Goal: Information Seeking & Learning: Learn about a topic

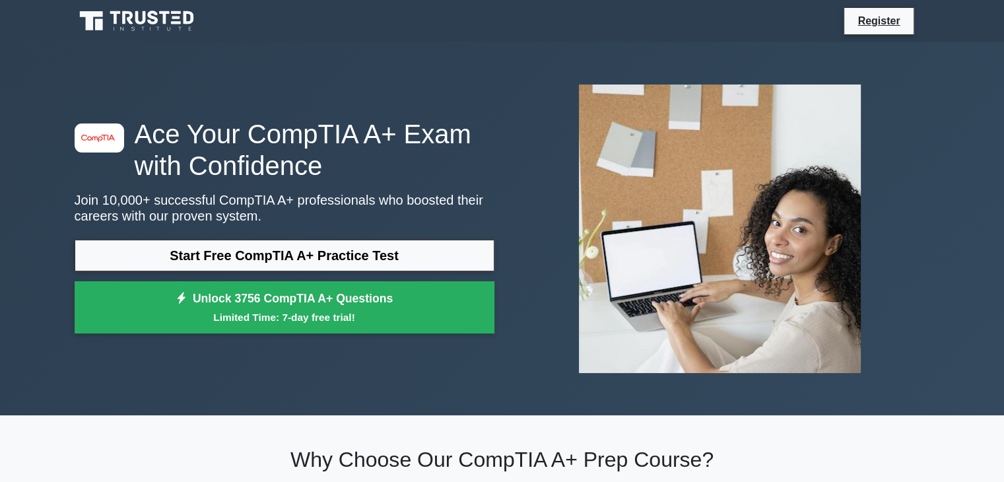
click at [263, 262] on link "Start Free CompTIA A+ Practice Test" at bounding box center [285, 256] width 420 height 32
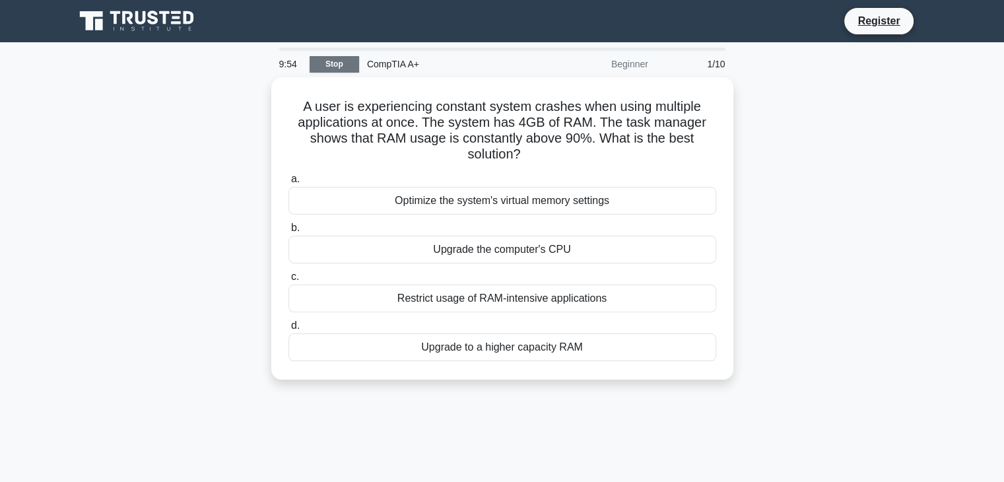
click at [321, 61] on link "Stop" at bounding box center [335, 64] width 50 height 17
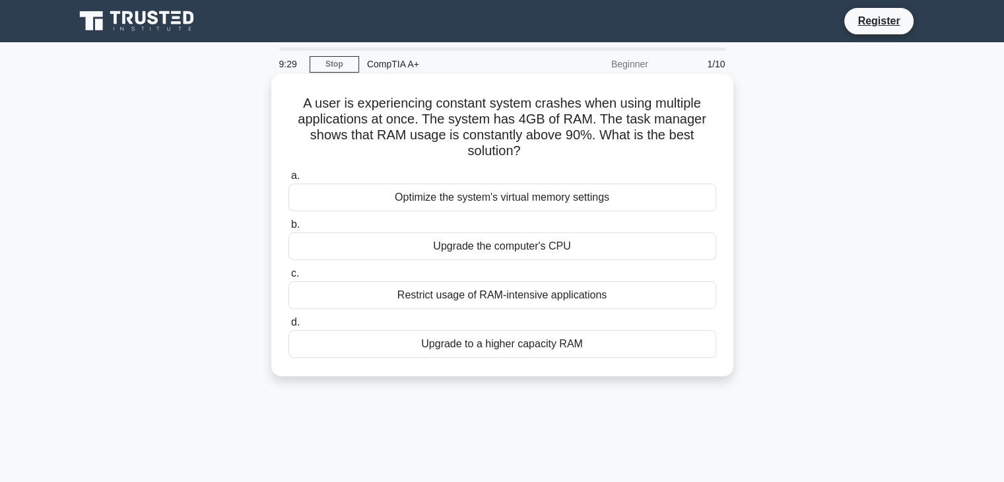
click at [525, 348] on div "Upgrade to a higher capacity RAM" at bounding box center [502, 344] width 428 height 28
click at [288, 327] on input "d. Upgrade to a higher capacity RAM" at bounding box center [288, 322] width 0 height 9
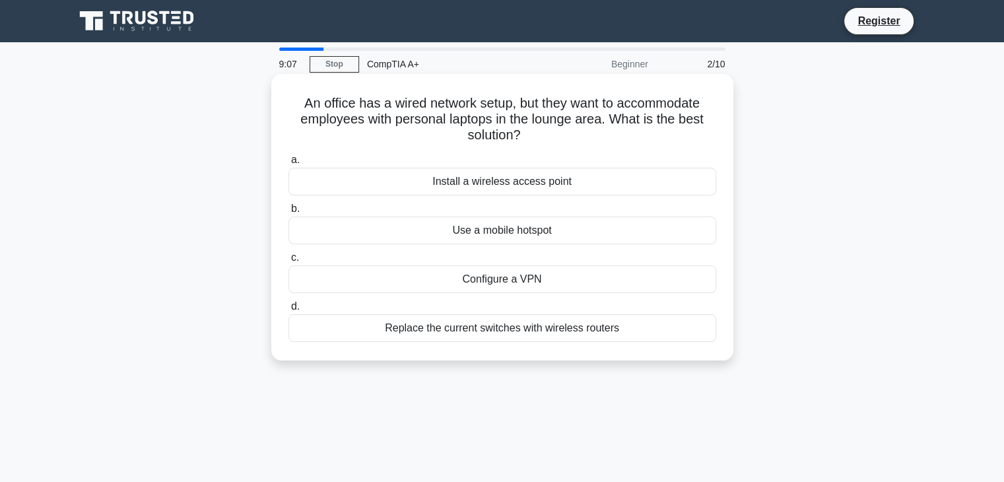
click at [500, 185] on div "Install a wireless access point" at bounding box center [502, 182] width 428 height 28
click at [288, 164] on input "a. Install a wireless access point" at bounding box center [288, 160] width 0 height 9
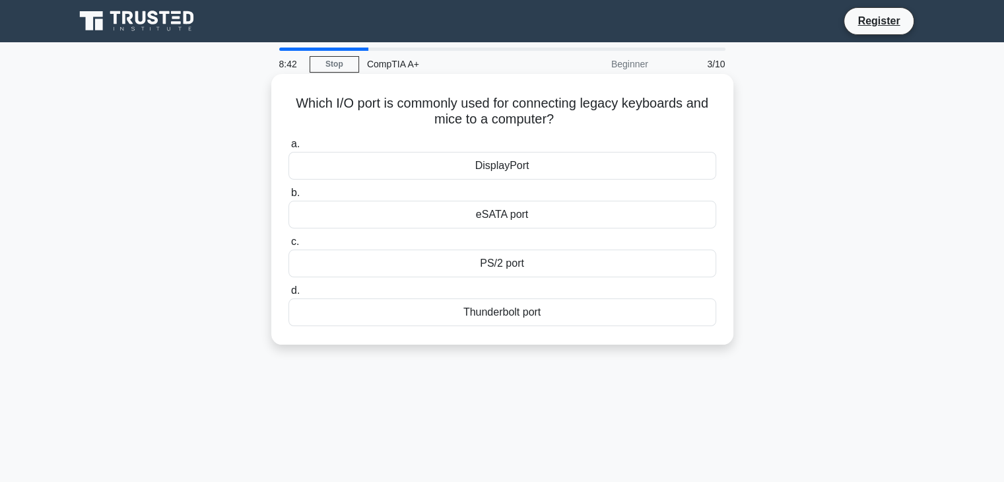
click at [517, 319] on div "Thunderbolt port" at bounding box center [502, 312] width 428 height 28
click at [288, 295] on input "d. Thunderbolt port" at bounding box center [288, 290] width 0 height 9
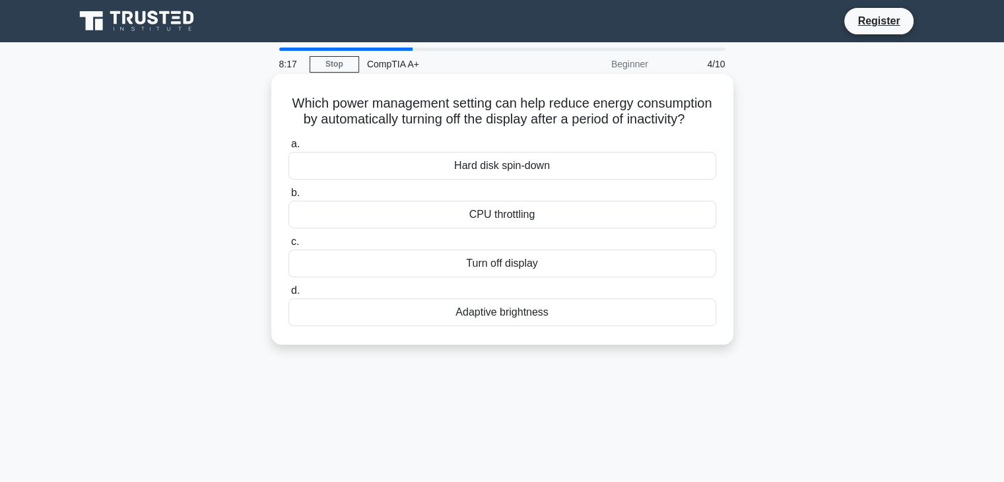
click at [525, 326] on div "Adaptive brightness" at bounding box center [502, 312] width 428 height 28
click at [288, 295] on input "d. Adaptive brightness" at bounding box center [288, 290] width 0 height 9
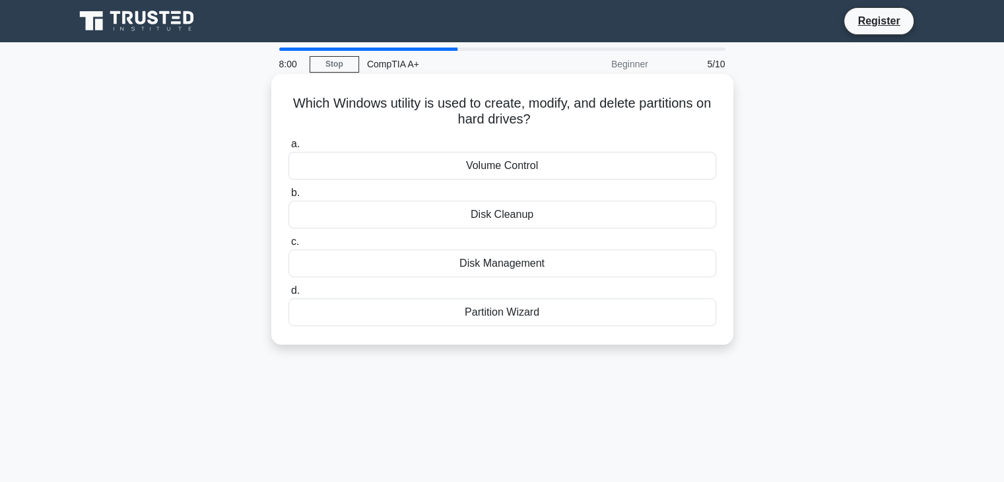
click at [500, 317] on div "Partition Wizard" at bounding box center [502, 312] width 428 height 28
click at [288, 295] on input "d. Partition Wizard" at bounding box center [288, 290] width 0 height 9
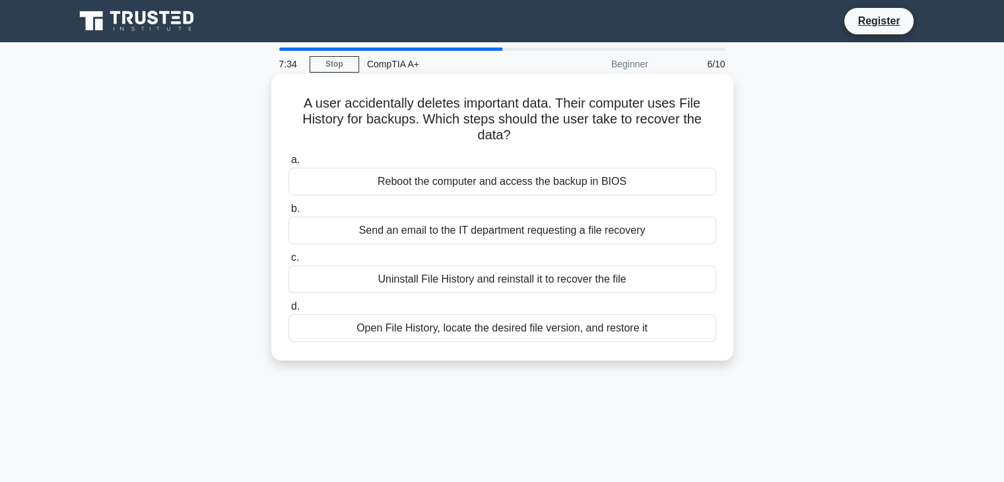
click at [520, 333] on div "Open File History, locate the desired file version, and restore it" at bounding box center [502, 328] width 428 height 28
click at [288, 311] on input "d. Open File History, locate the desired file version, and restore it" at bounding box center [288, 306] width 0 height 9
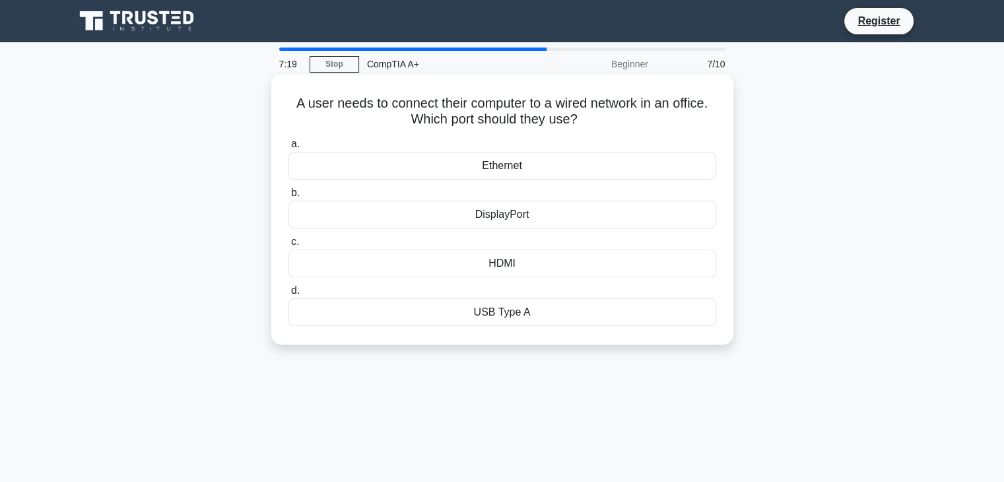
click at [526, 170] on div "Ethernet" at bounding box center [502, 166] width 428 height 28
click at [288, 149] on input "a. Ethernet" at bounding box center [288, 144] width 0 height 9
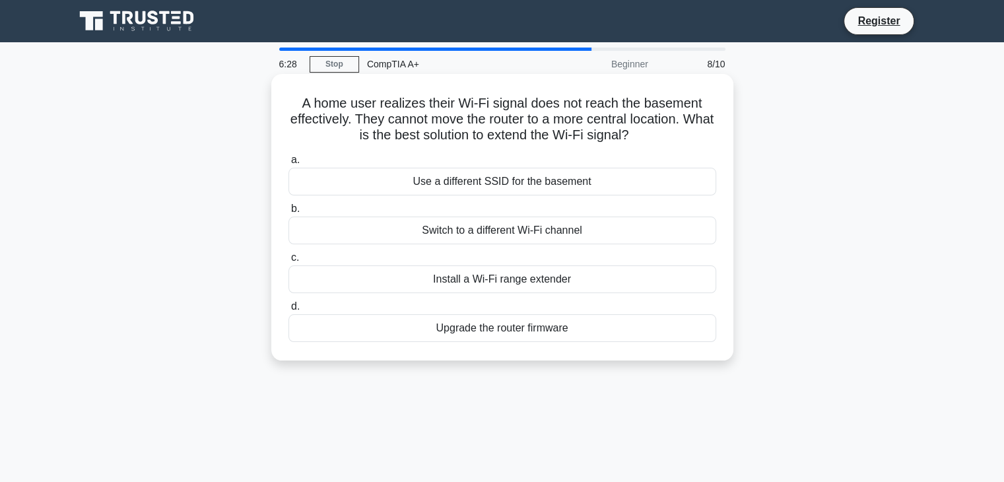
click at [531, 282] on div "Install a Wi-Fi range extender" at bounding box center [502, 279] width 428 height 28
click at [288, 262] on input "c. Install a Wi-Fi range extender" at bounding box center [288, 257] width 0 height 9
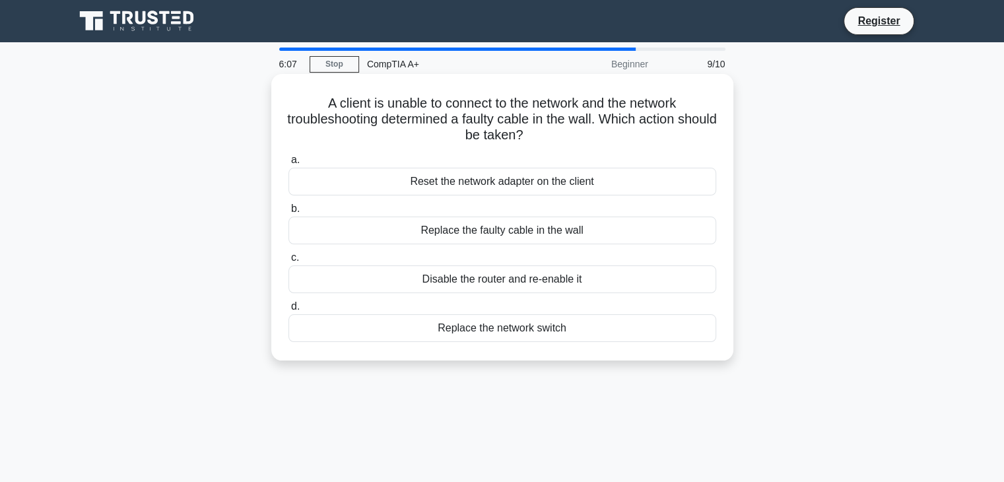
click at [548, 237] on div "Replace the faulty cable in the wall" at bounding box center [502, 230] width 428 height 28
click at [288, 213] on input "b. Replace the faulty cable in the wall" at bounding box center [288, 209] width 0 height 9
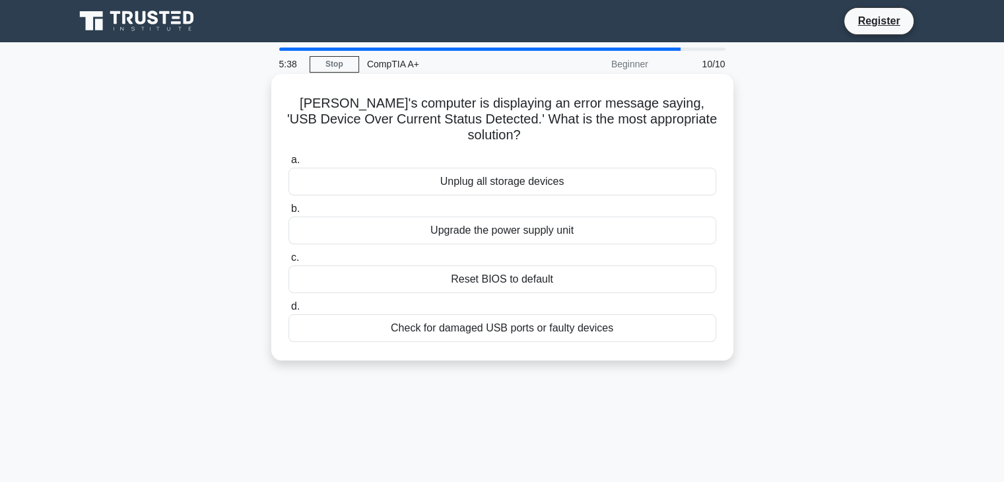
click at [539, 317] on div "Check for damaged USB ports or faulty devices" at bounding box center [502, 328] width 428 height 28
click at [288, 311] on input "d. Check for damaged USB ports or faulty devices" at bounding box center [288, 306] width 0 height 9
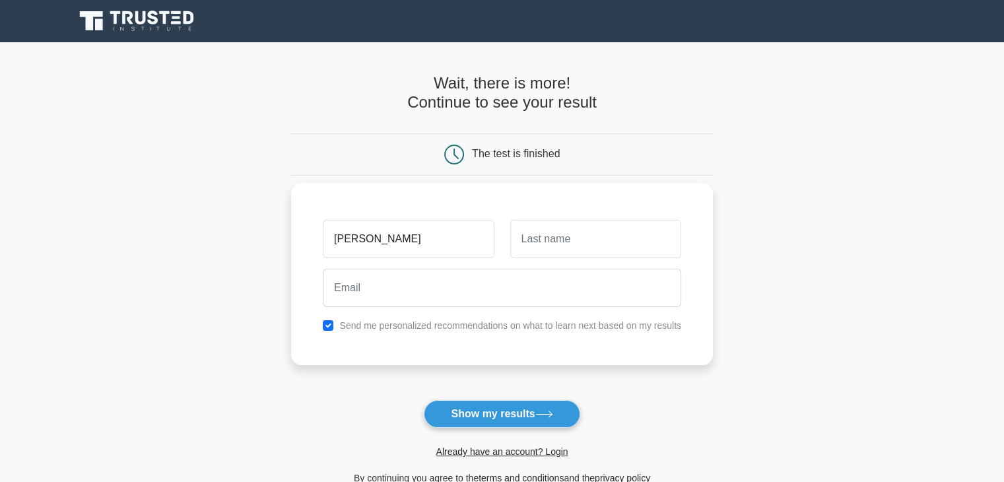
type input "juan"
click at [525, 246] on input "text" at bounding box center [595, 239] width 171 height 38
type input "e"
type input "Estevez"
drag, startPoint x: 362, startPoint y: 244, endPoint x: 321, endPoint y: 246, distance: 41.0
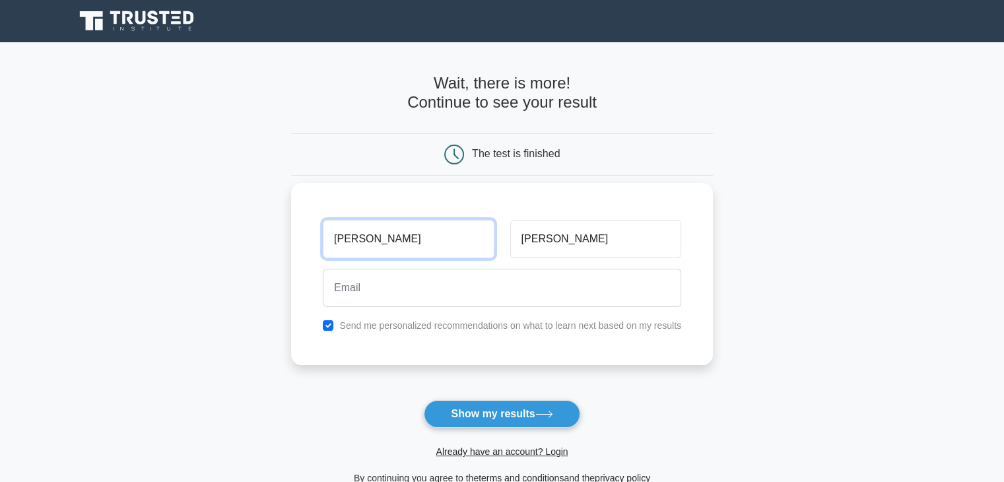
click at [321, 246] on div "juan" at bounding box center [408, 239] width 187 height 49
type input "[PERSON_NAME]"
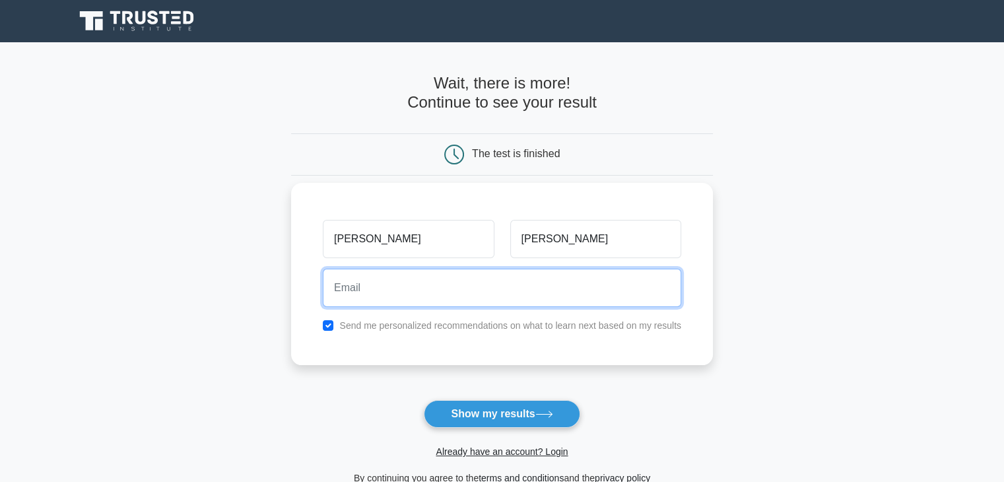
click at [362, 292] on input "email" at bounding box center [502, 288] width 358 height 38
type input "cruzlm1962@gmail.com"
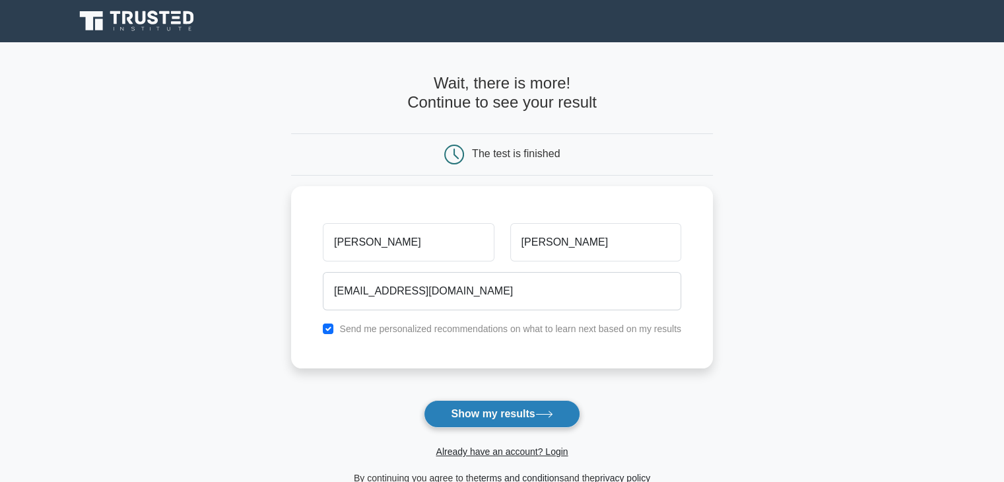
click at [517, 413] on button "Show my results" at bounding box center [502, 414] width 156 height 28
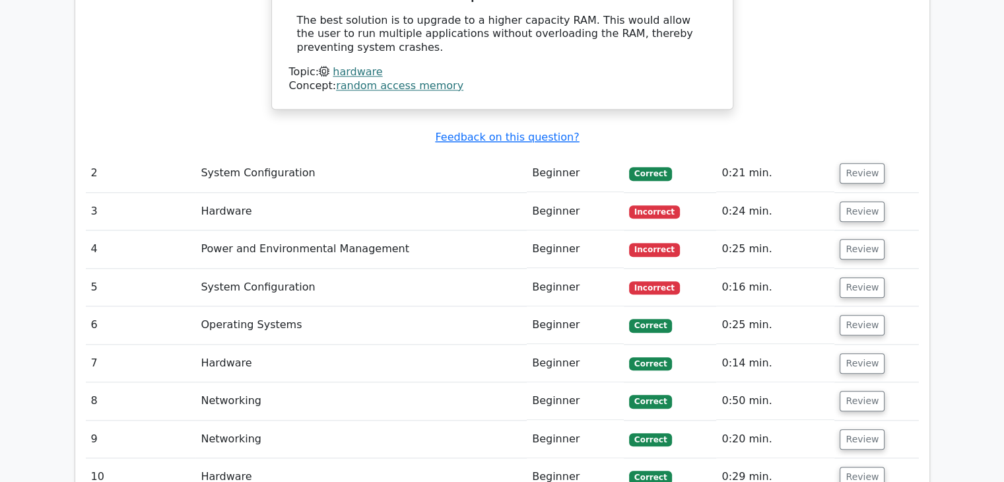
scroll to position [1386, 0]
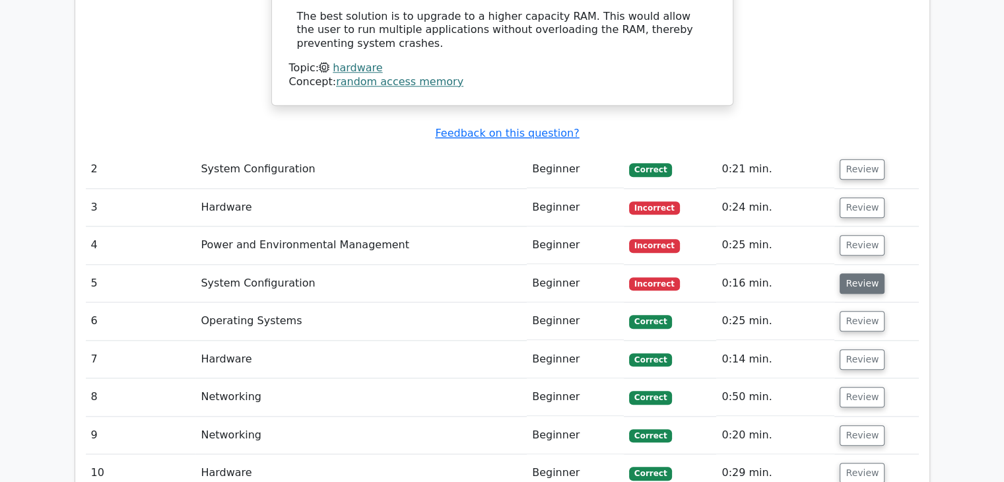
click at [846, 273] on button "Review" at bounding box center [862, 283] width 45 height 20
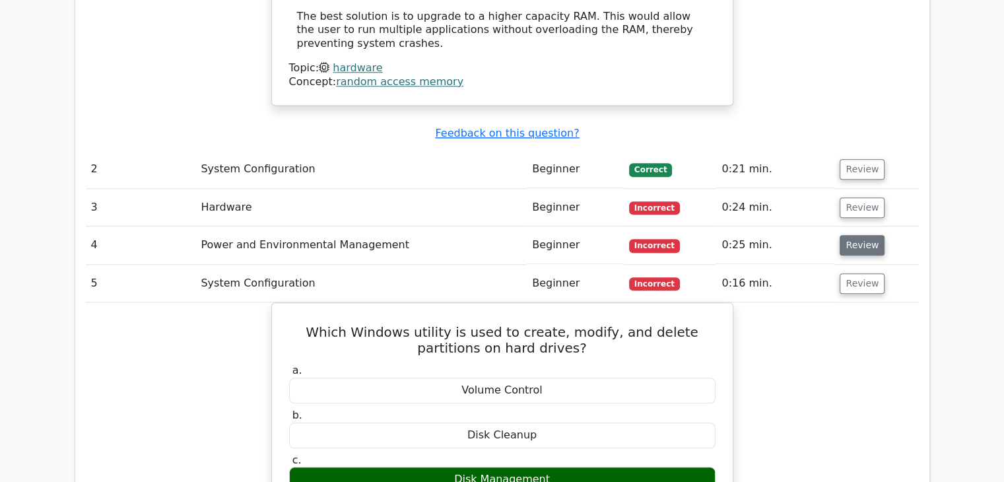
click at [869, 235] on button "Review" at bounding box center [862, 245] width 45 height 20
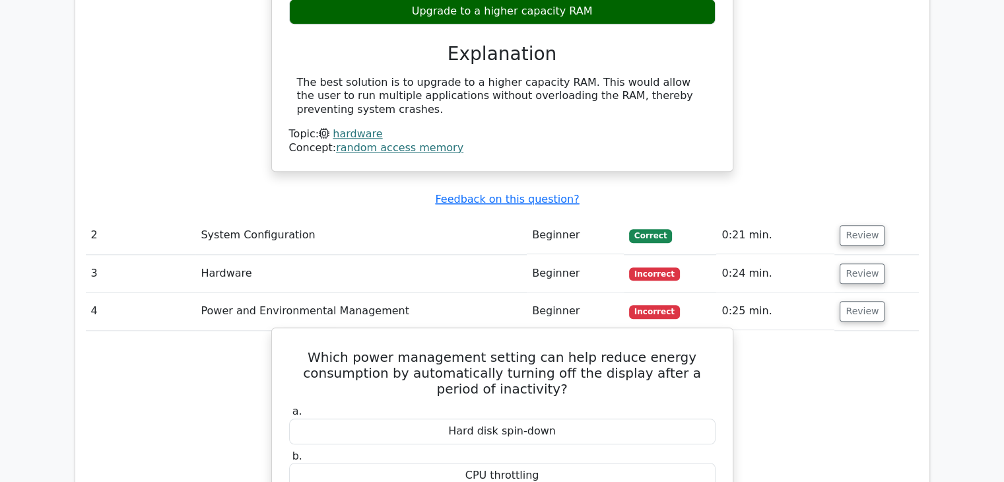
scroll to position [1320, 0]
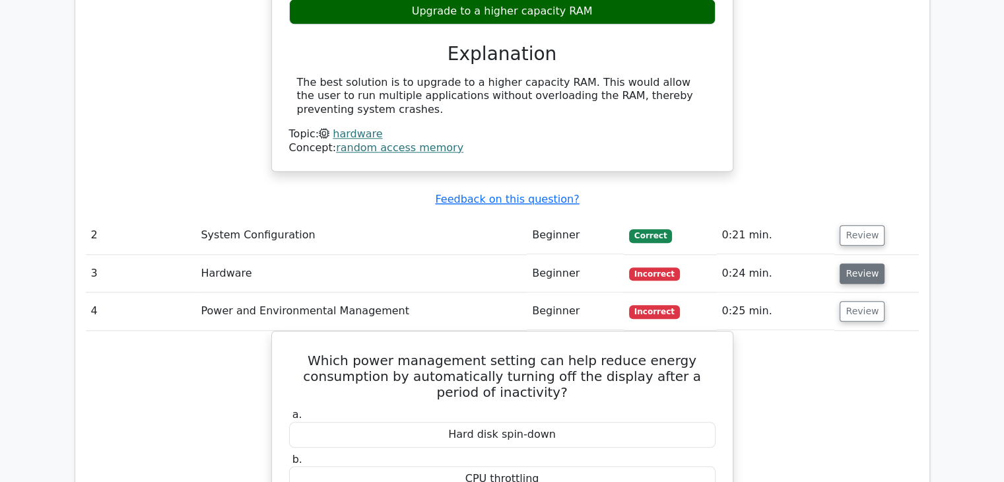
click at [860, 263] on button "Review" at bounding box center [862, 273] width 45 height 20
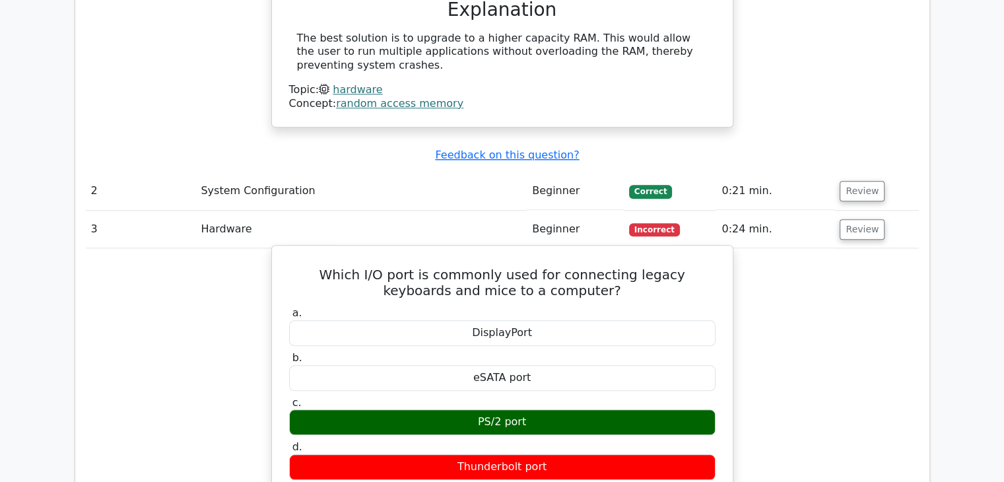
scroll to position [1386, 0]
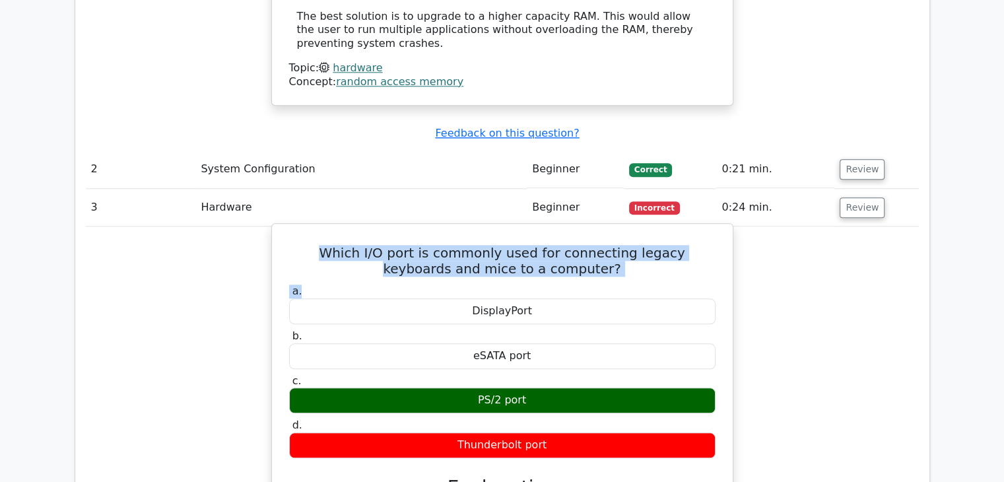
drag, startPoint x: 290, startPoint y: 197, endPoint x: 585, endPoint y: 238, distance: 298.5
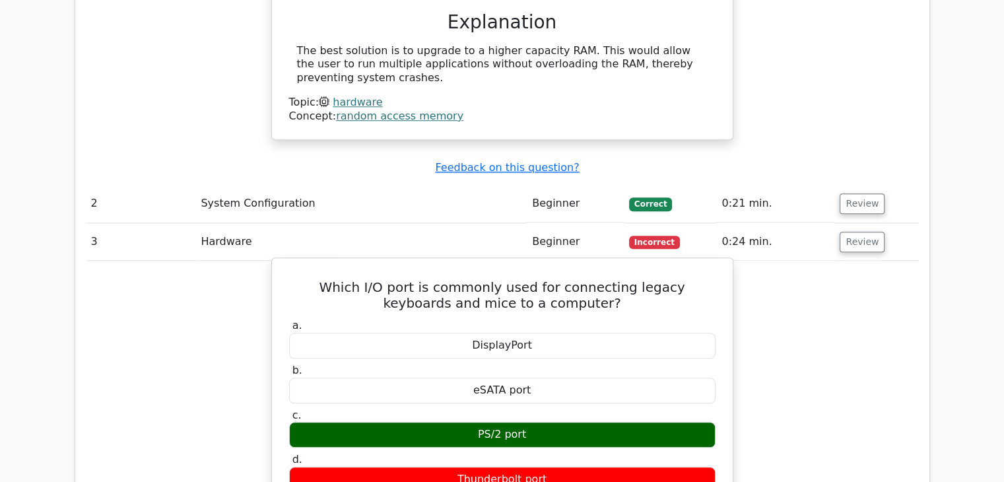
scroll to position [1320, 0]
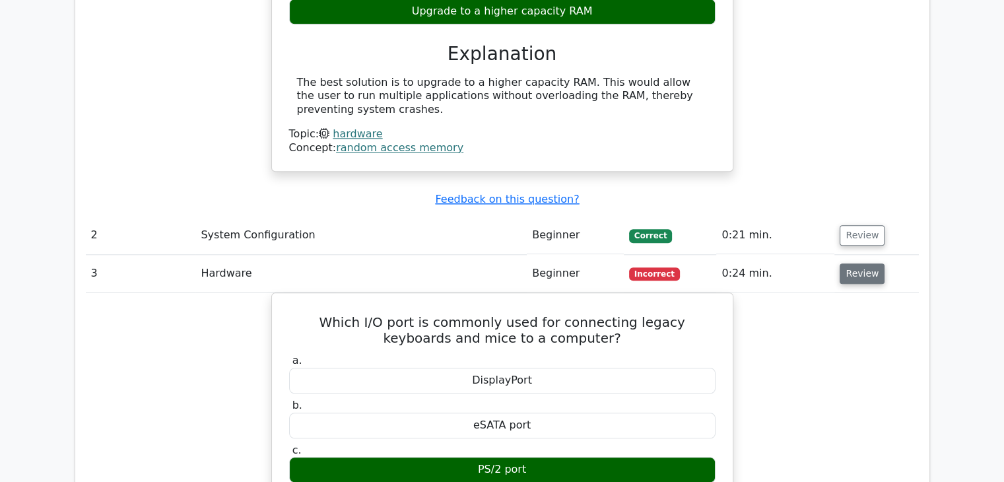
click at [855, 263] on button "Review" at bounding box center [862, 273] width 45 height 20
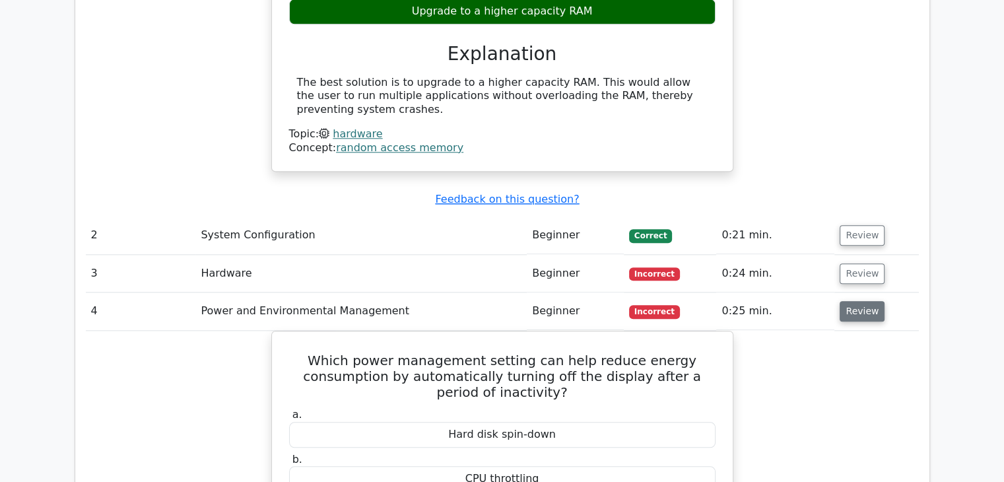
click at [847, 301] on button "Review" at bounding box center [862, 311] width 45 height 20
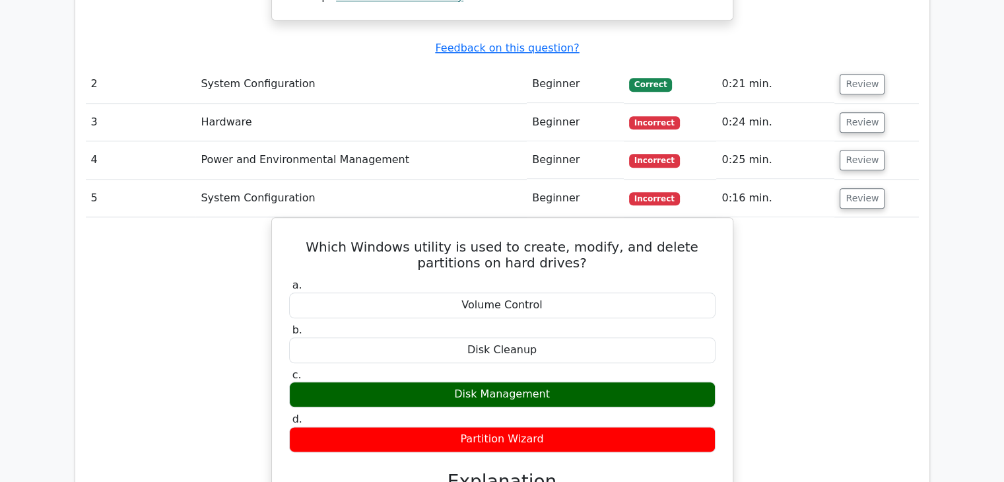
scroll to position [1452, 0]
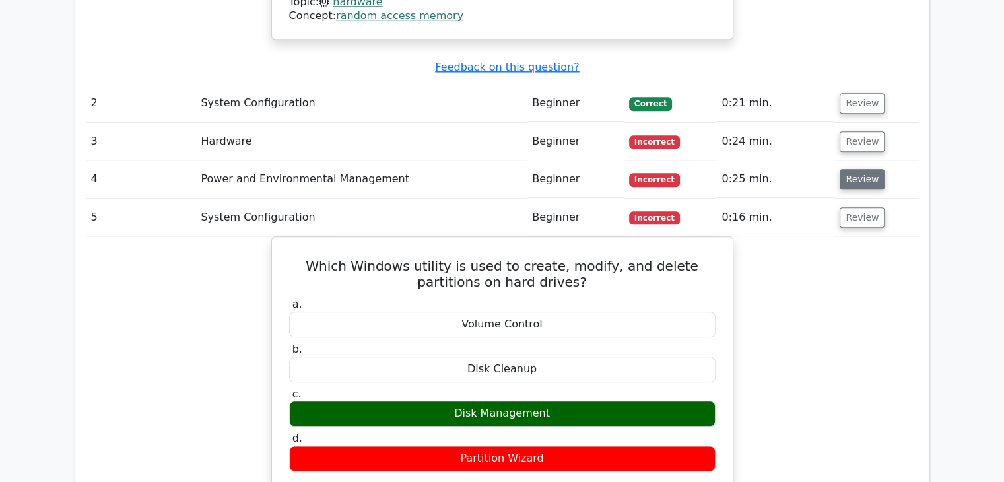
click at [844, 169] on button "Review" at bounding box center [862, 179] width 45 height 20
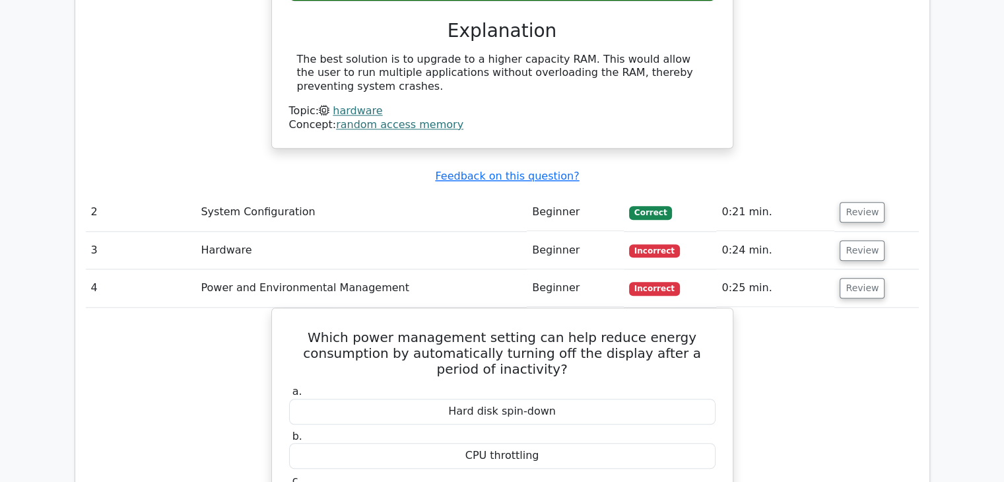
scroll to position [1320, 0]
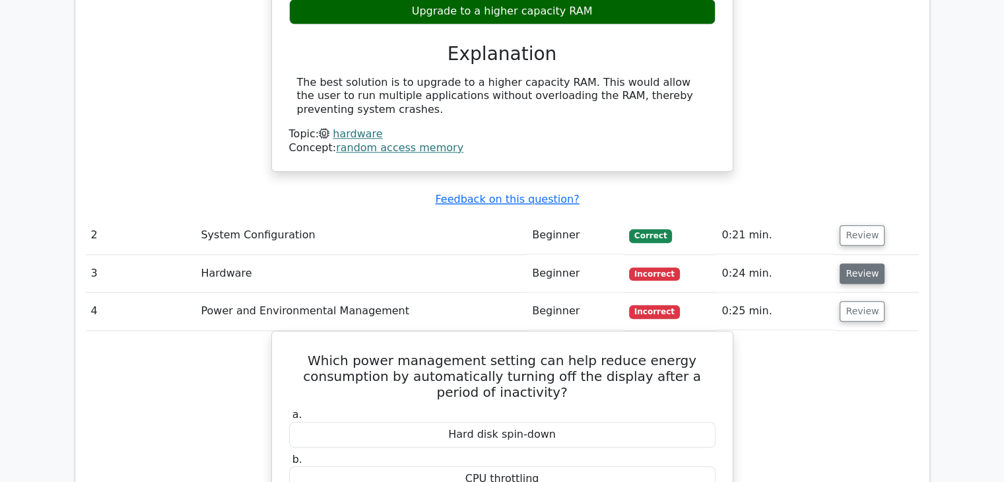
click at [871, 263] on button "Review" at bounding box center [862, 273] width 45 height 20
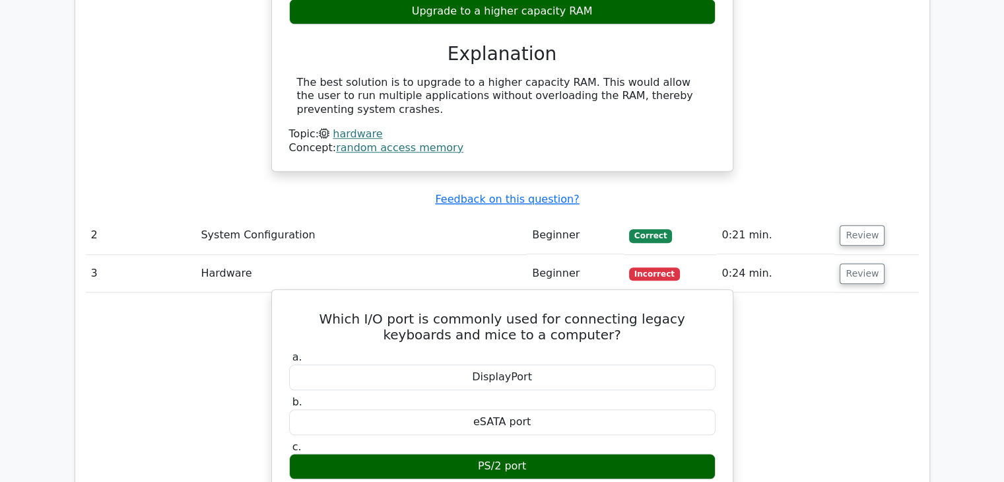
scroll to position [1386, 0]
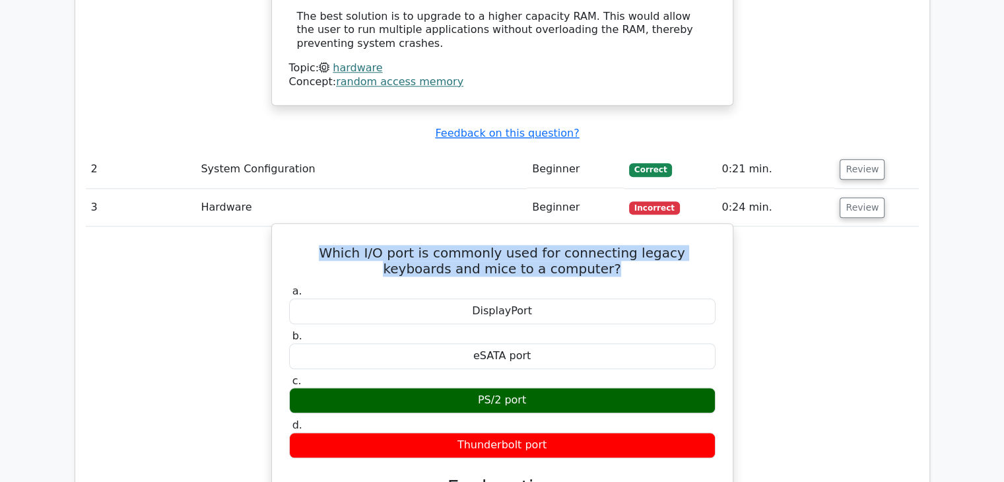
drag, startPoint x: 290, startPoint y: 200, endPoint x: 573, endPoint y: 221, distance: 283.3
click at [573, 245] on h5 "Which I/O port is commonly used for connecting legacy keyboards and mice to a c…" at bounding box center [502, 261] width 429 height 32
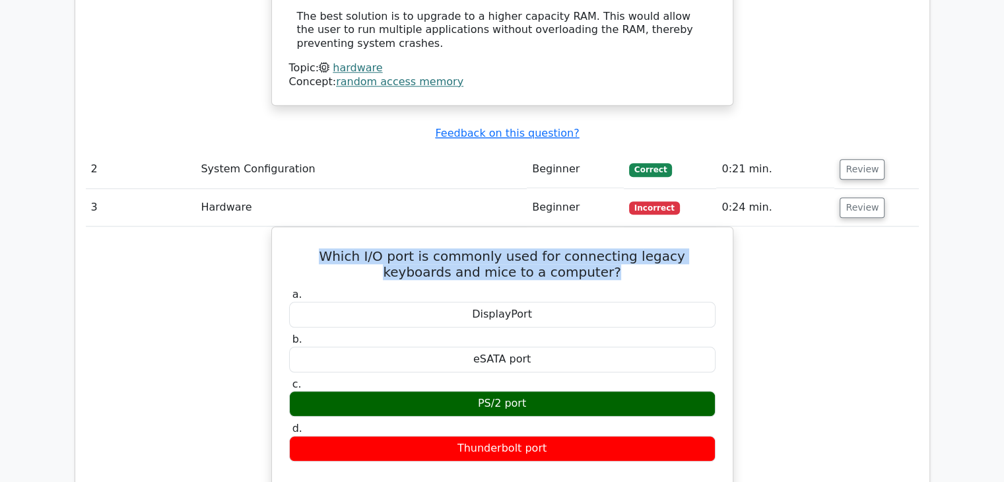
copy h5 "Which I/O port is commonly used for connecting legacy keyboards and mice to a c…"
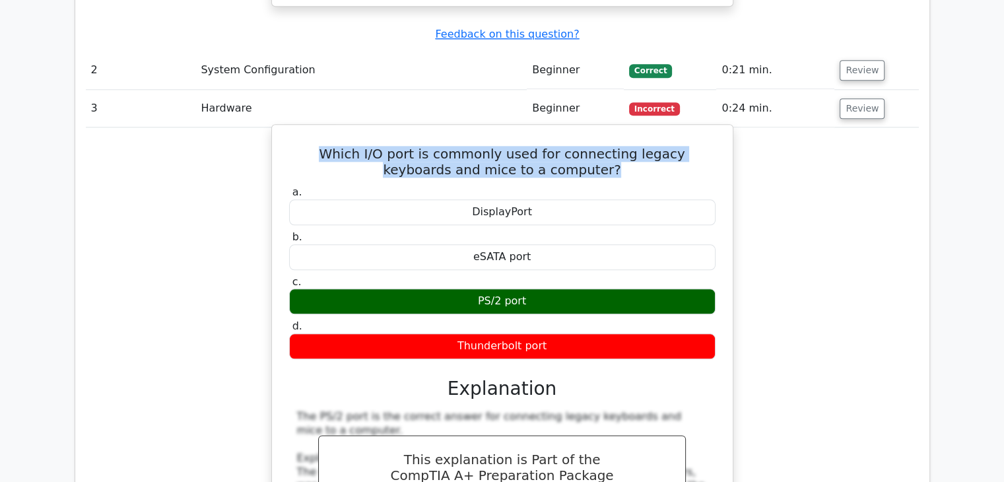
scroll to position [1518, 0]
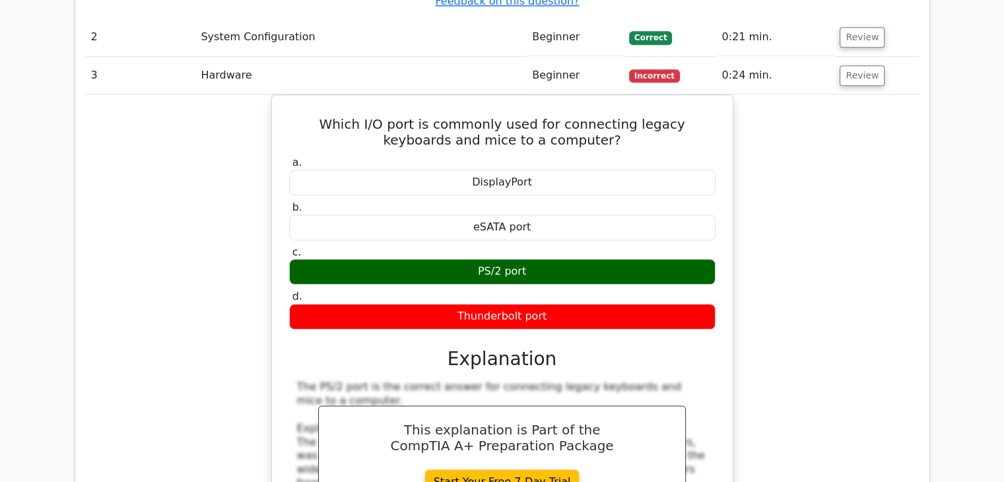
click at [754, 156] on div "Which I/O port is commonly used for connecting legacy keyboards and mice to a c…" at bounding box center [502, 457] width 833 height 727
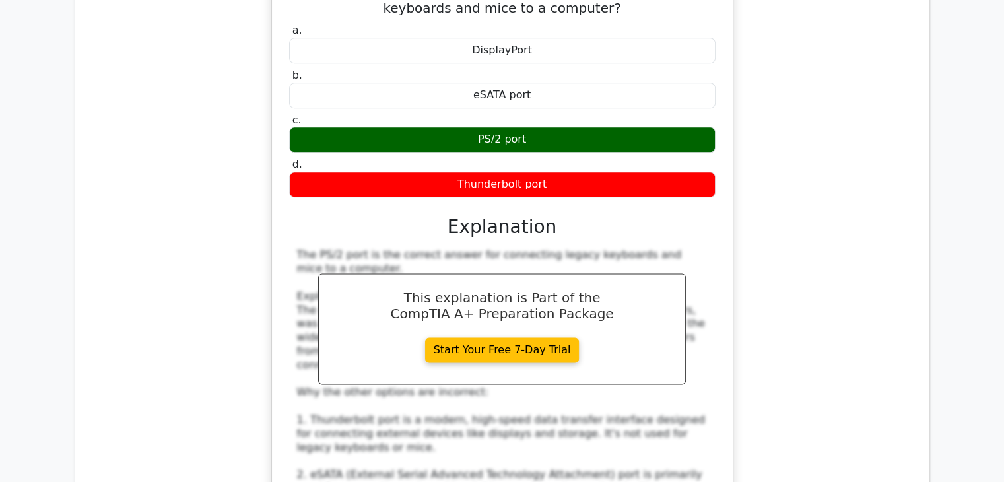
scroll to position [1782, 0]
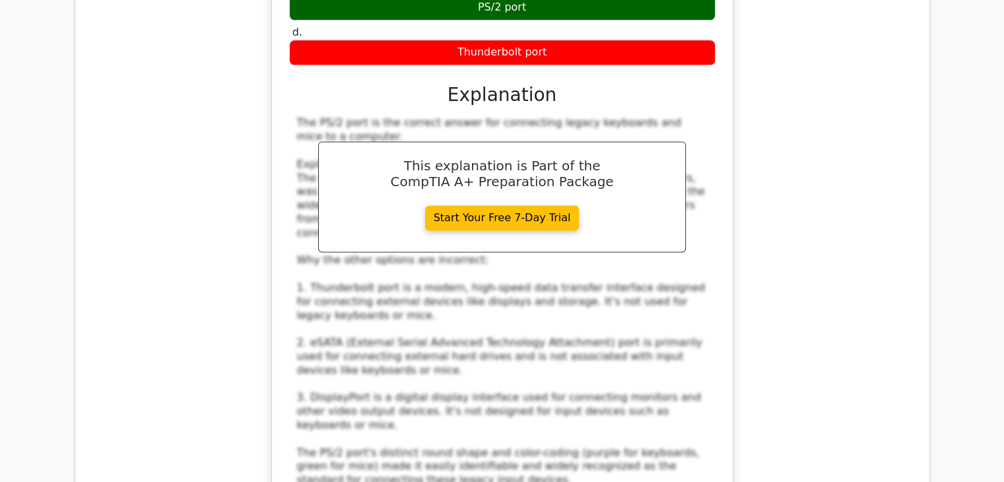
click at [754, 170] on div "Which I/O port is commonly used for connecting legacy keyboards and mice to a c…" at bounding box center [502, 193] width 833 height 727
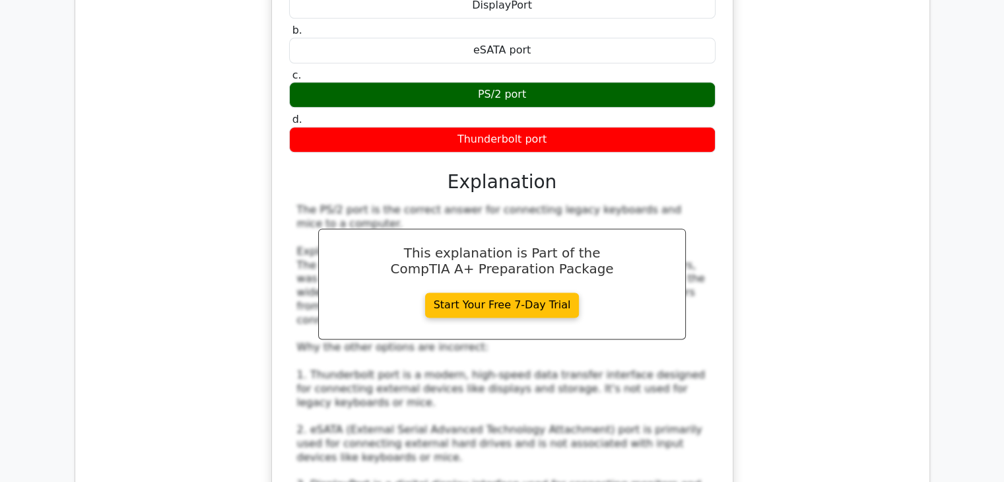
scroll to position [1716, 0]
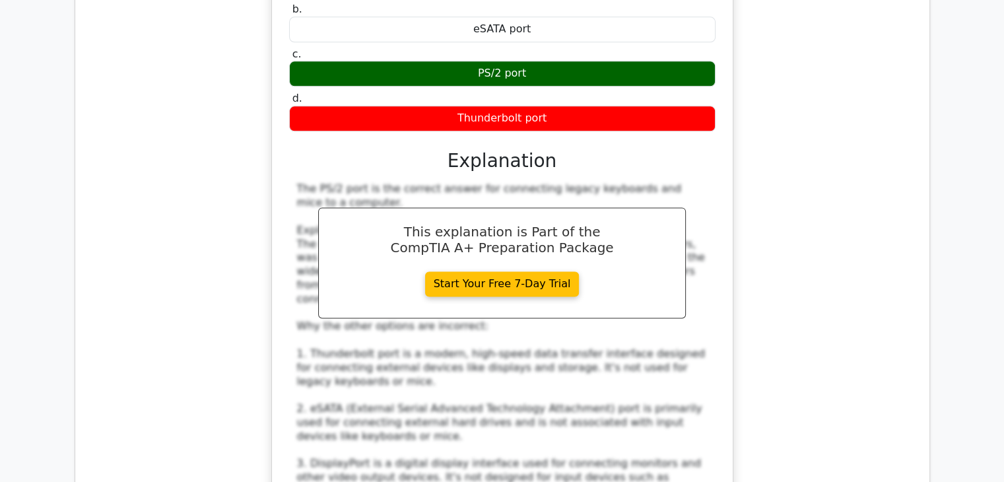
click at [267, 180] on div "Which I/O port is commonly used for connecting legacy keyboards and mice to a c…" at bounding box center [502, 259] width 833 height 727
click at [781, 199] on div "Which I/O port is commonly used for connecting legacy keyboards and mice to a c…" at bounding box center [502, 259] width 833 height 727
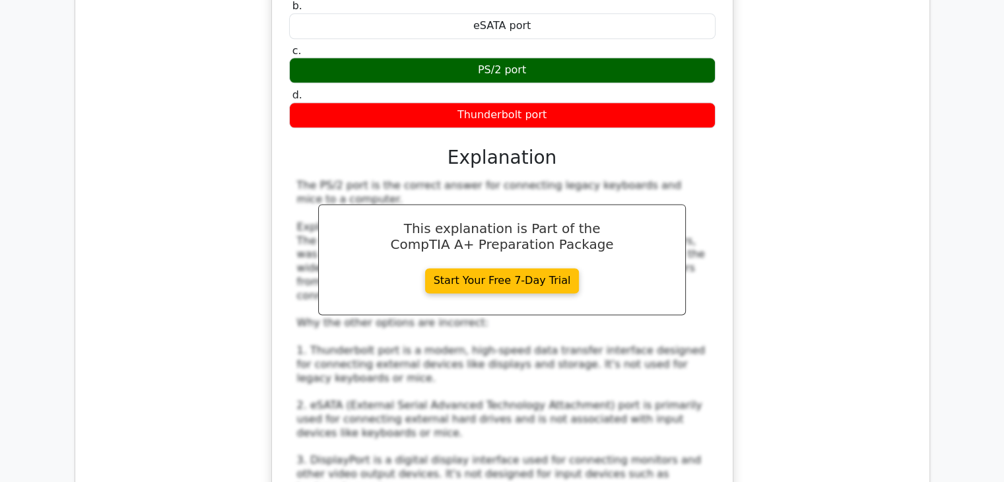
drag, startPoint x: 549, startPoint y: 311, endPoint x: 561, endPoint y: 294, distance: 20.3
click at [550, 309] on div "The PS/2 port is the correct answer for connecting legacy keyboards and mice to…" at bounding box center [502, 364] width 411 height 371
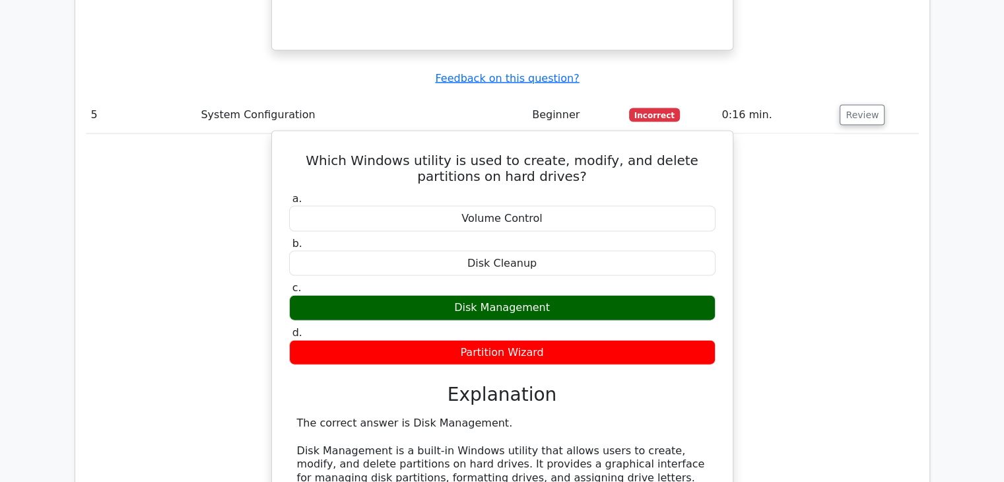
scroll to position [2838, 0]
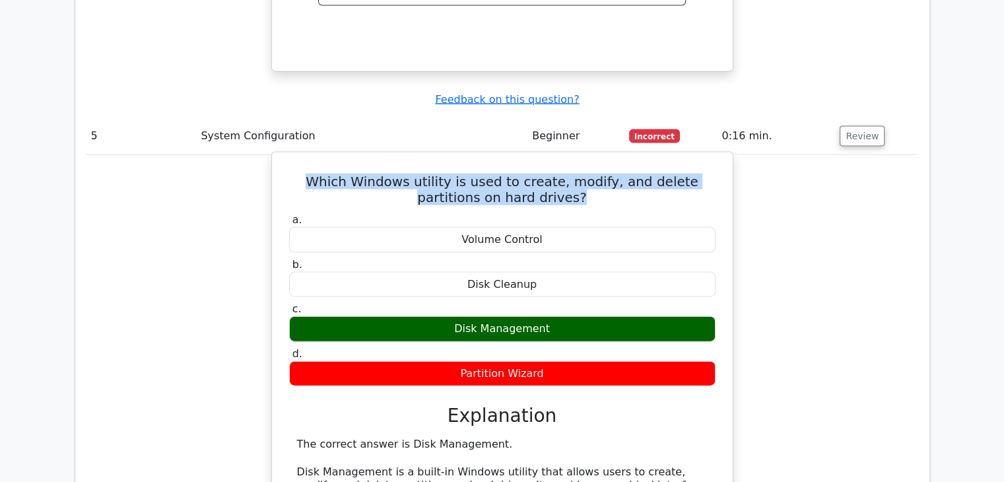
drag, startPoint x: 289, startPoint y: 97, endPoint x: 554, endPoint y: 118, distance: 266.2
click at [554, 174] on h5 "Which Windows utility is used to create, modify, and delete partitions on hard …" at bounding box center [502, 190] width 429 height 32
copy h5 "Which Windows utility is used to create, modify, and delete partitions on hard …"
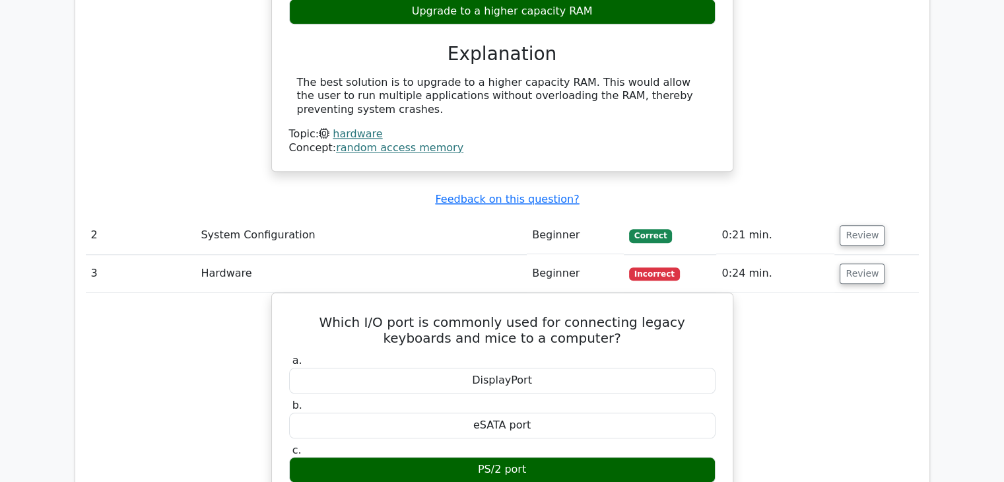
scroll to position [1386, 0]
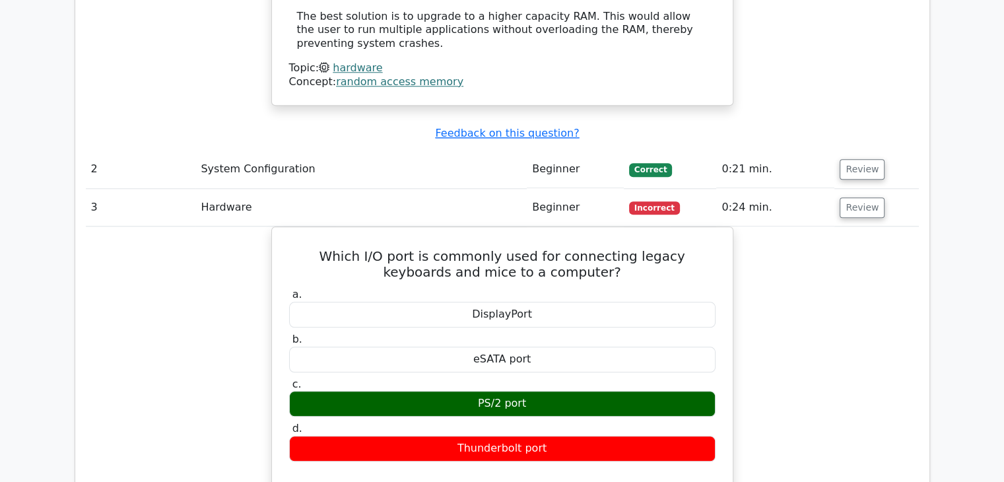
click at [105, 189] on td "3" at bounding box center [141, 208] width 110 height 38
click at [868, 197] on button "Review" at bounding box center [862, 207] width 45 height 20
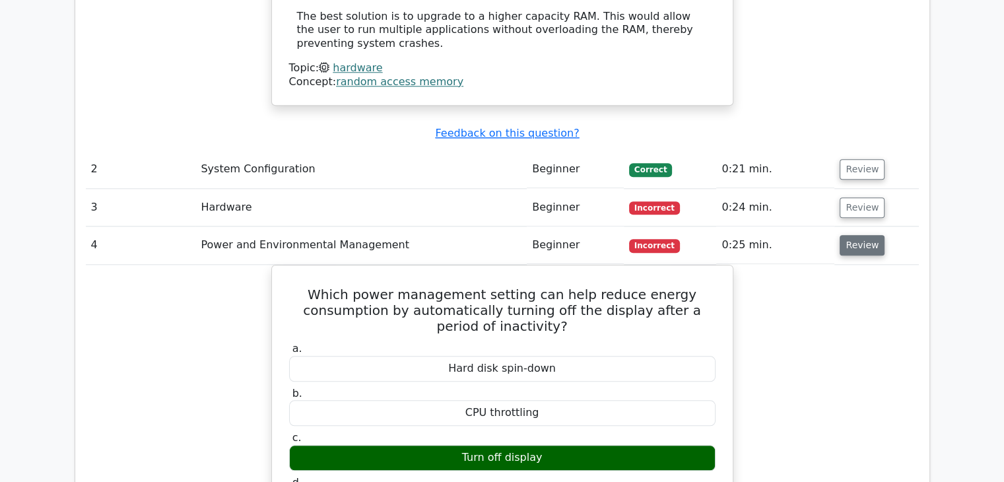
click at [842, 235] on button "Review" at bounding box center [862, 245] width 45 height 20
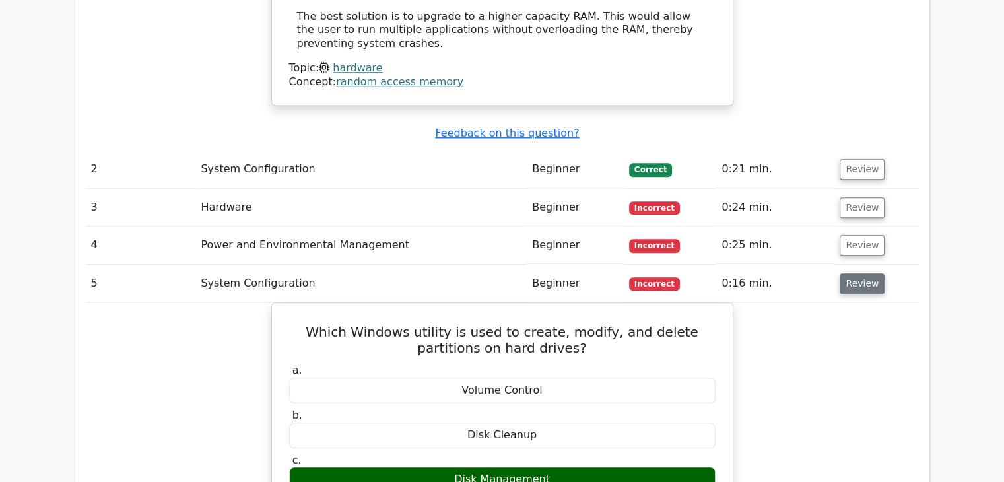
click at [853, 273] on button "Review" at bounding box center [862, 283] width 45 height 20
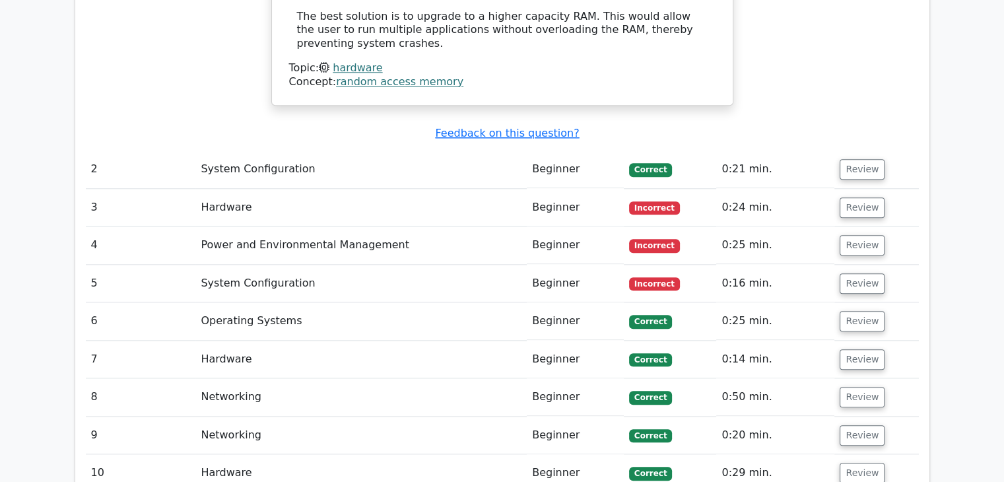
scroll to position [1320, 0]
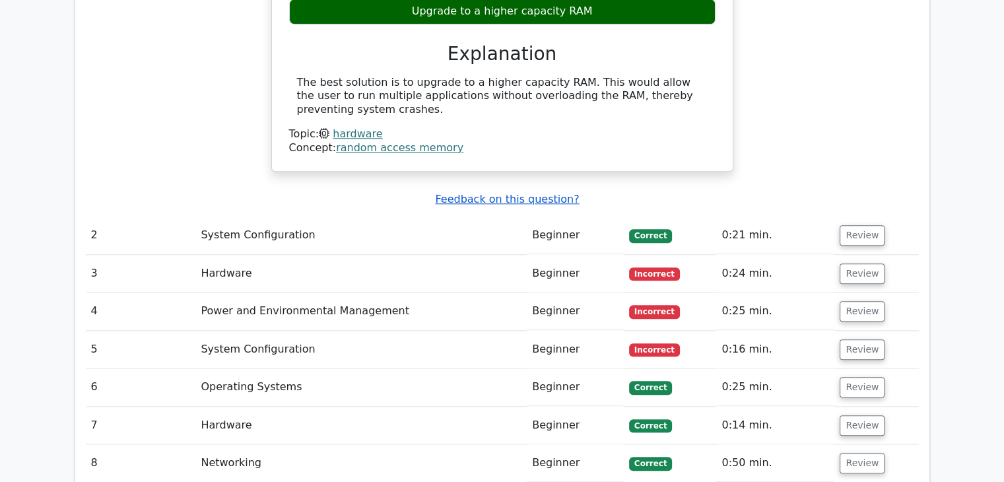
click at [526, 193] on u "Feedback on this question?" at bounding box center [507, 199] width 144 height 13
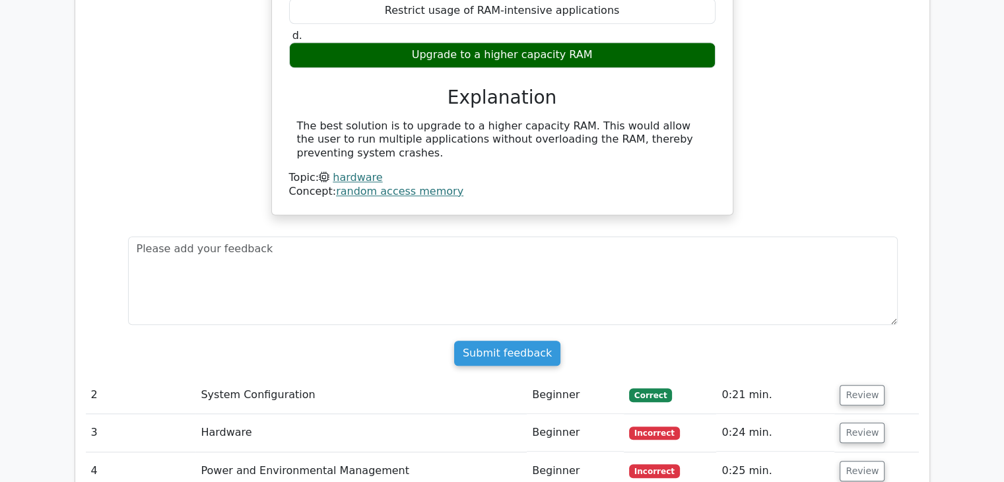
scroll to position [1254, 0]
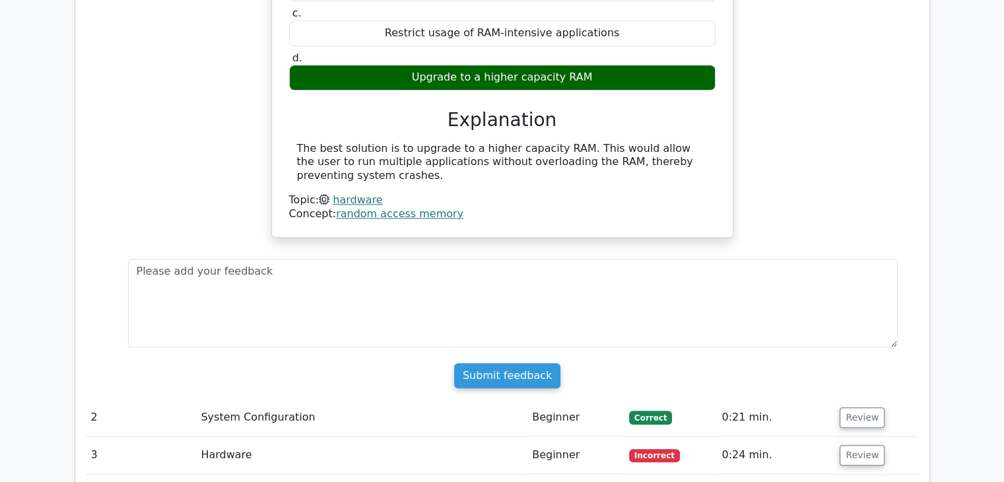
click at [773, 108] on div "A user is experiencing constant system crashes when using multiple applications…" at bounding box center [502, 38] width 833 height 429
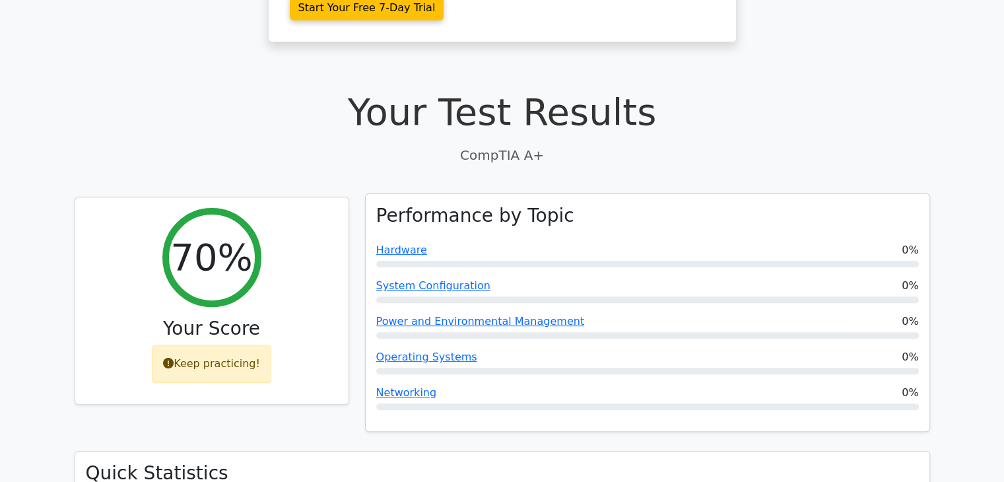
scroll to position [396, 0]
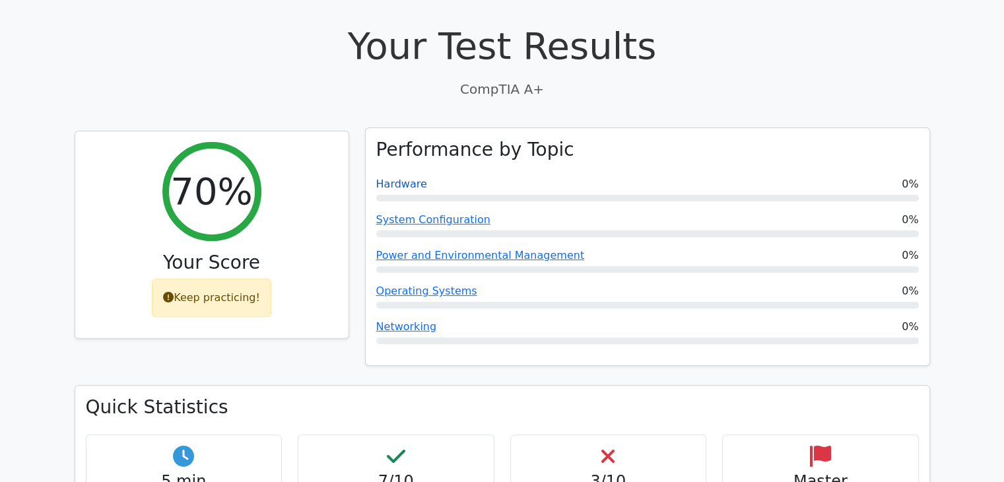
click at [406, 178] on link "Hardware" at bounding box center [401, 184] width 51 height 13
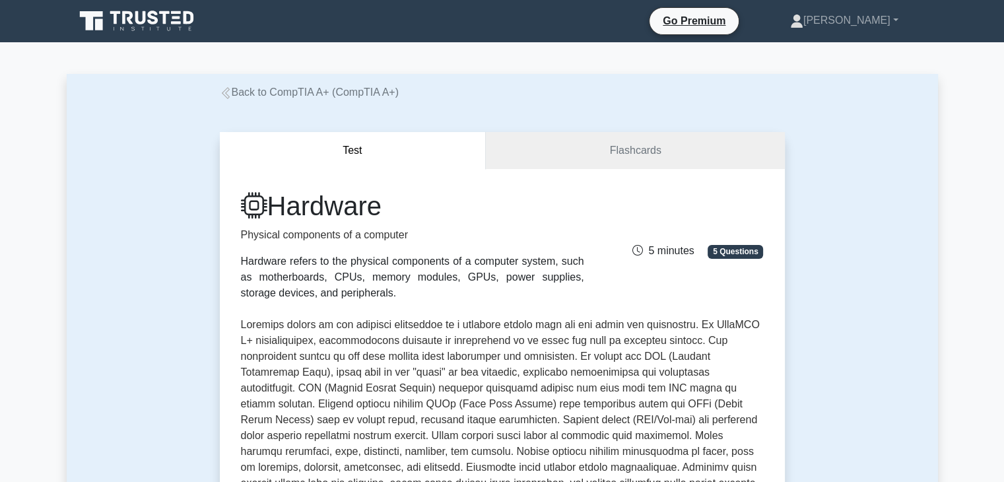
click at [242, 92] on link "Back to CompTIA A+ (CompTIA A+)" at bounding box center [309, 91] width 179 height 11
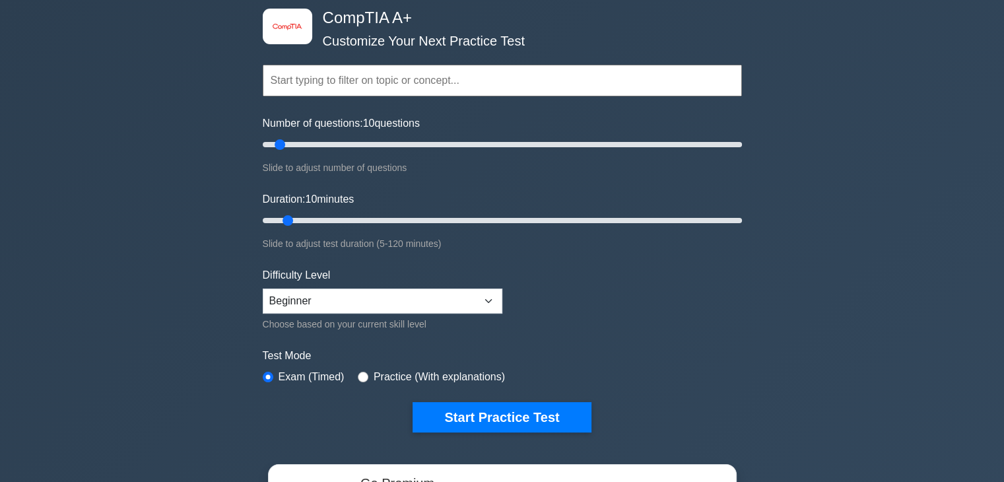
scroll to position [66, 0]
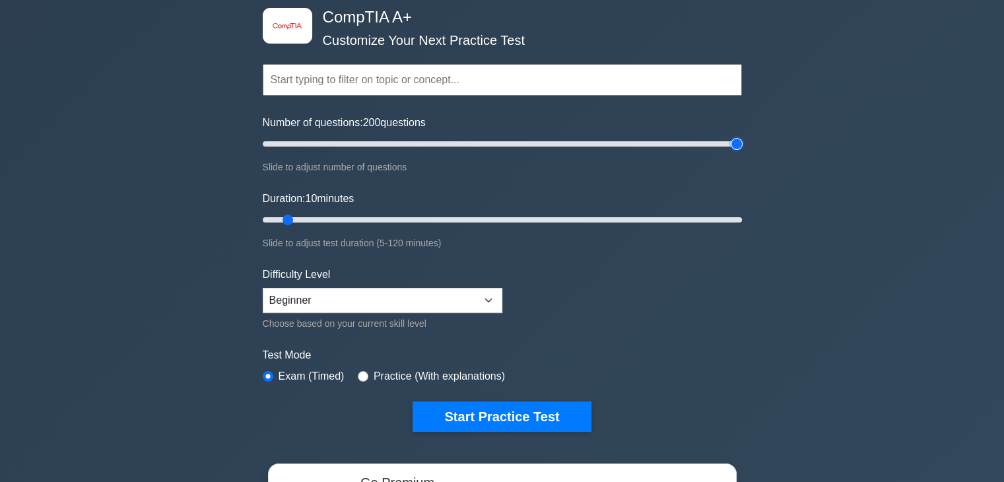
drag, startPoint x: 280, startPoint y: 139, endPoint x: 774, endPoint y: 141, distance: 494.4
type input "200"
click at [742, 141] on input "Number of questions: 200 questions" at bounding box center [502, 144] width 479 height 16
drag, startPoint x: 286, startPoint y: 213, endPoint x: 796, endPoint y: 220, distance: 509.6
type input "120"
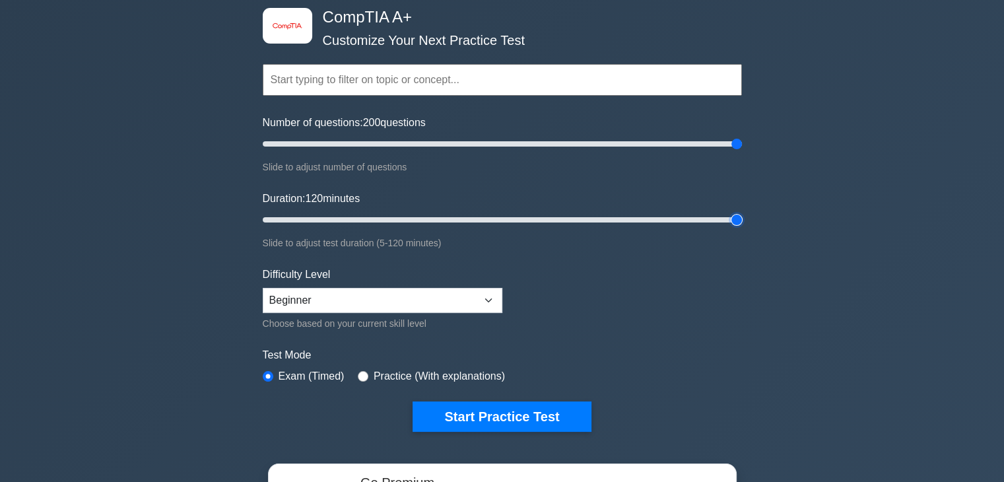
click at [742, 220] on input "Duration: 120 minutes" at bounding box center [502, 220] width 479 height 16
click at [484, 295] on select "Beginner Intermediate Expert" at bounding box center [383, 300] width 240 height 25
click at [263, 288] on select "Beginner Intermediate Expert" at bounding box center [383, 300] width 240 height 25
click at [494, 304] on select "Beginner Intermediate Expert" at bounding box center [383, 300] width 240 height 25
select select "expert"
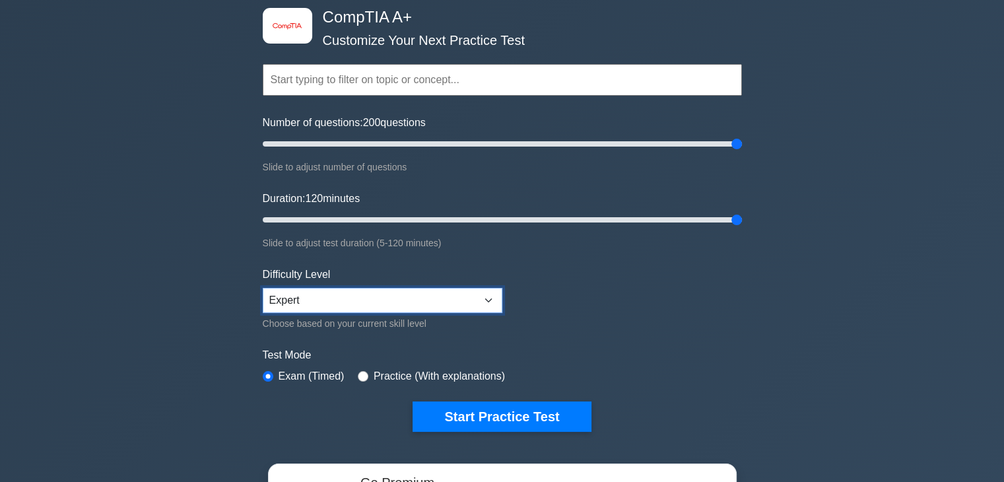
click at [263, 288] on select "Beginner Intermediate Expert" at bounding box center [383, 300] width 240 height 25
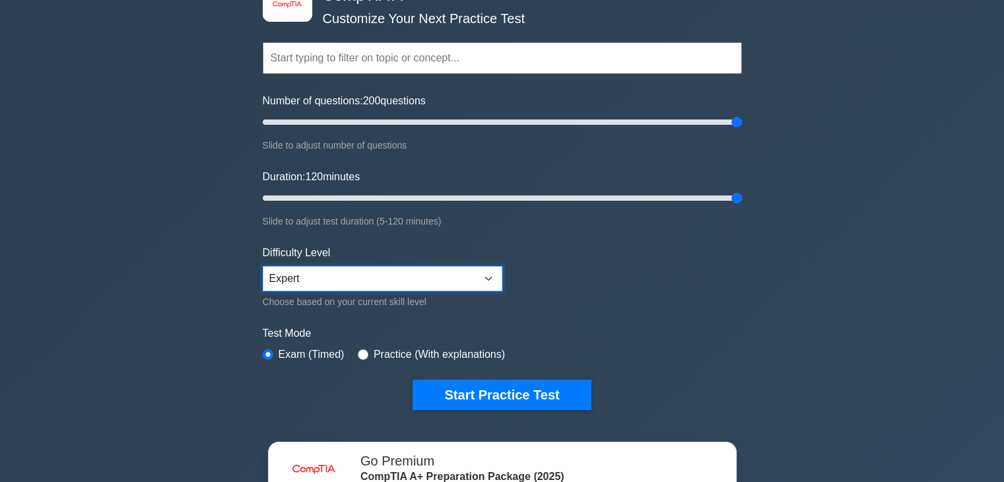
scroll to position [0, 0]
